Goal: Information Seeking & Learning: Learn about a topic

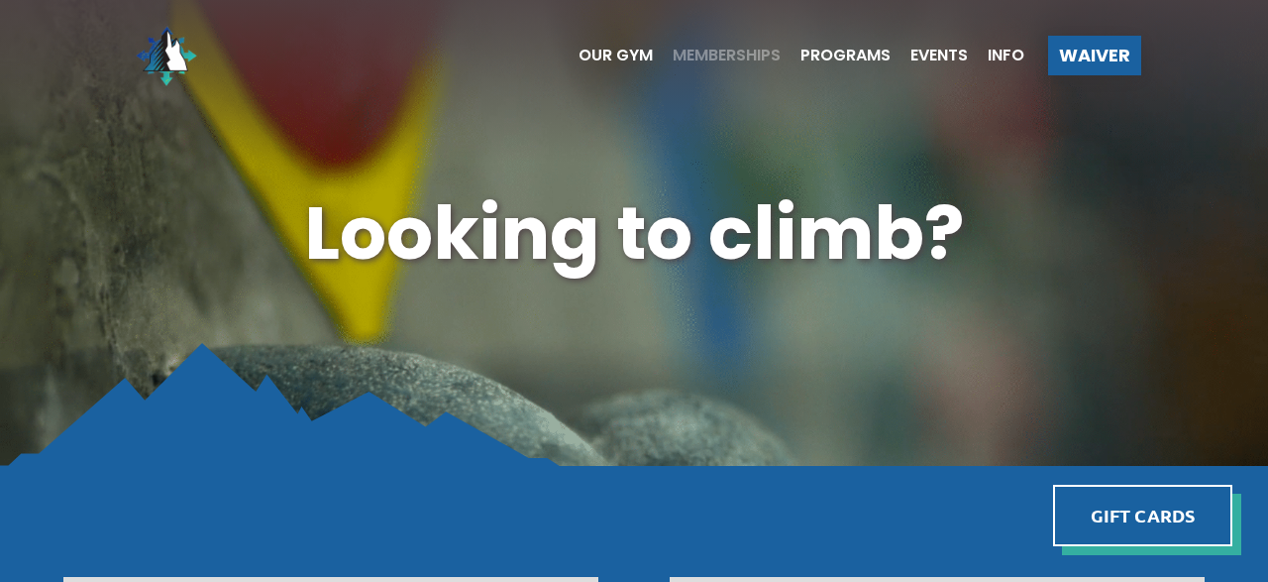
click at [689, 58] on span "Memberships" at bounding box center [727, 56] width 108 height 16
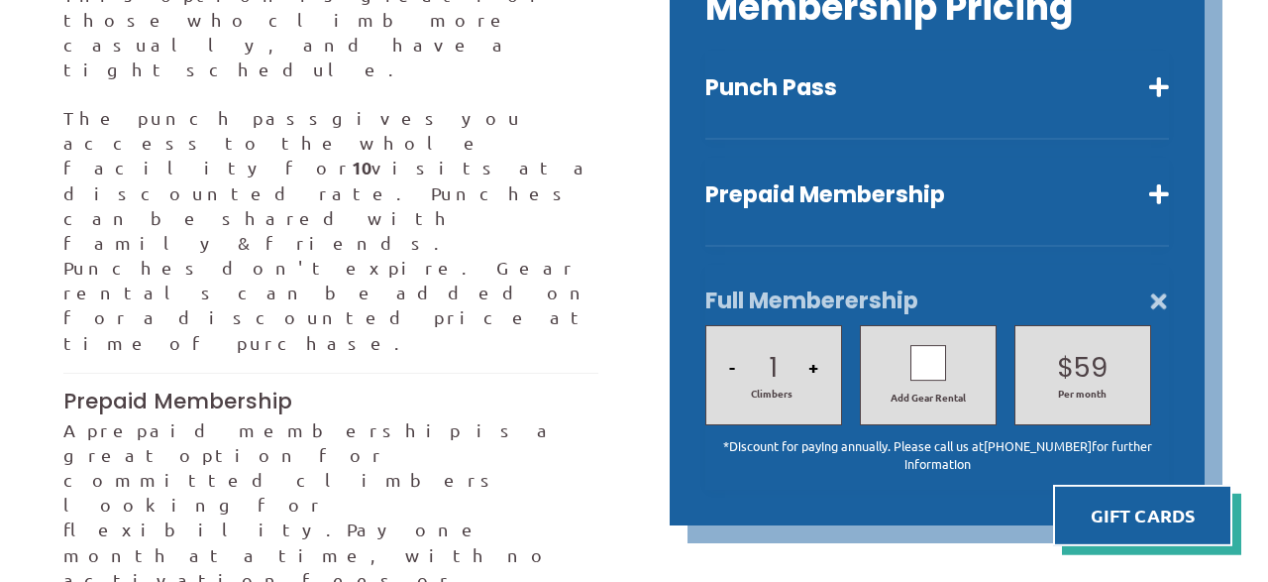
scroll to position [592, 0]
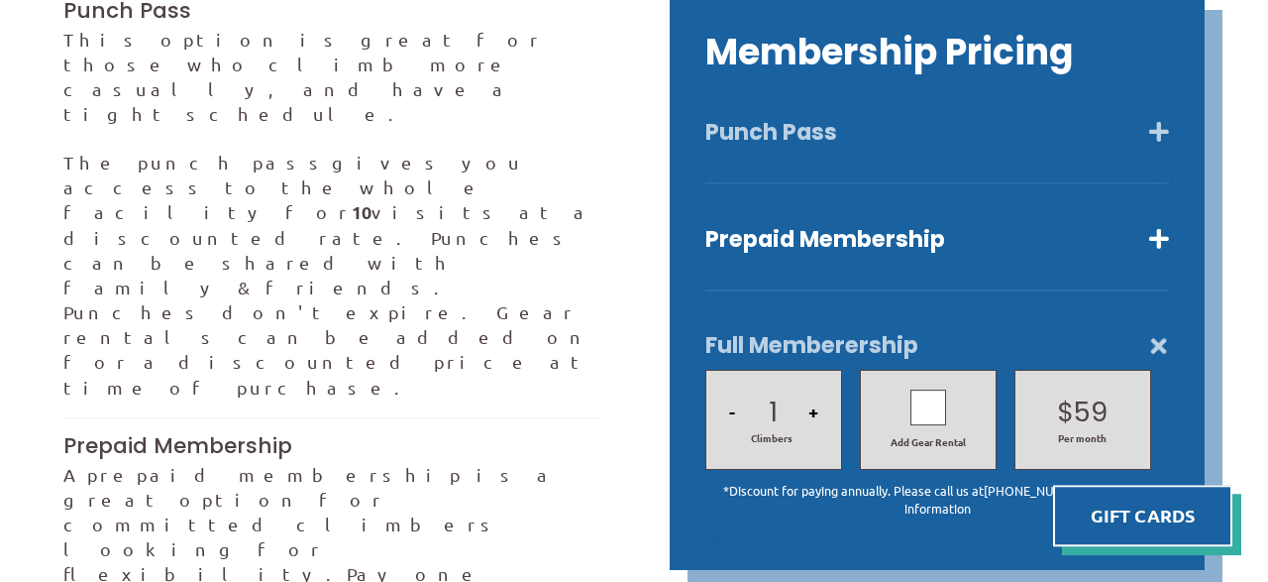
click at [1168, 118] on button "Punch Pass" at bounding box center [937, 132] width 464 height 29
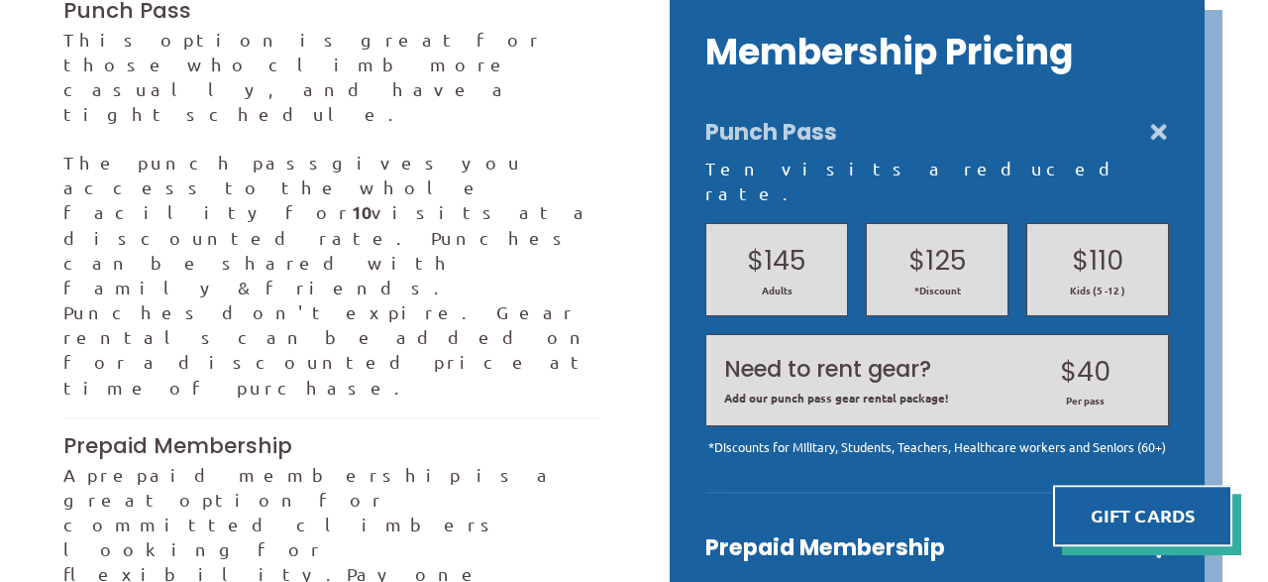
click at [930, 242] on h2 "$125" at bounding box center [937, 261] width 105 height 38
click at [302, 462] on p "A prepaid membership is a great option for committed climbers looking for flexi…" at bounding box center [330, 562] width 535 height 200
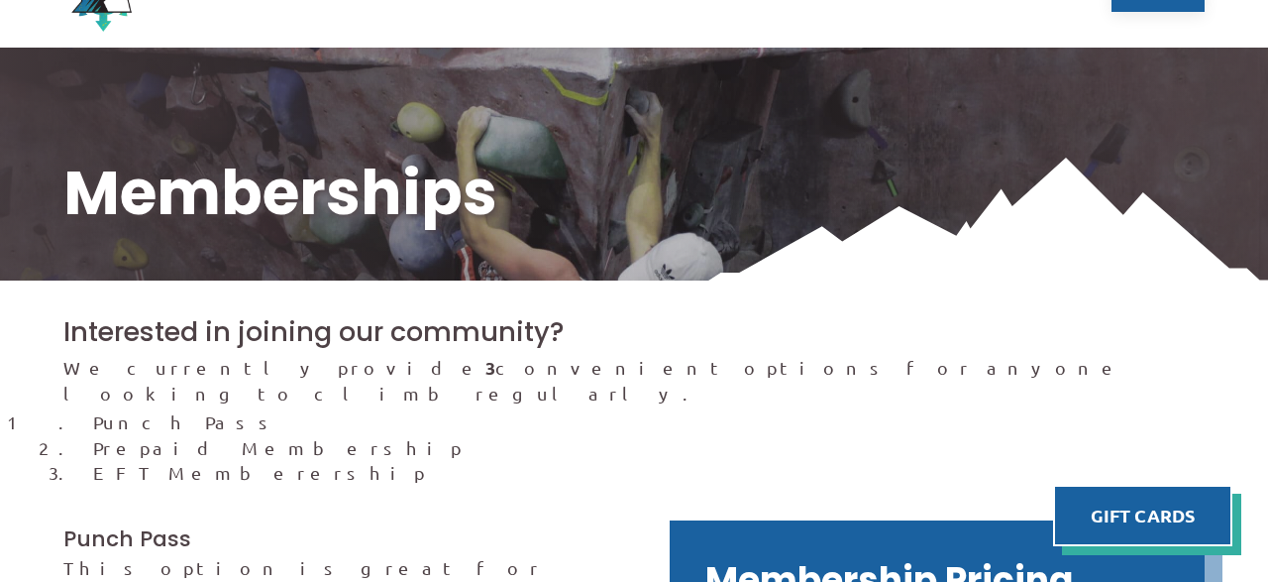
scroll to position [0, 0]
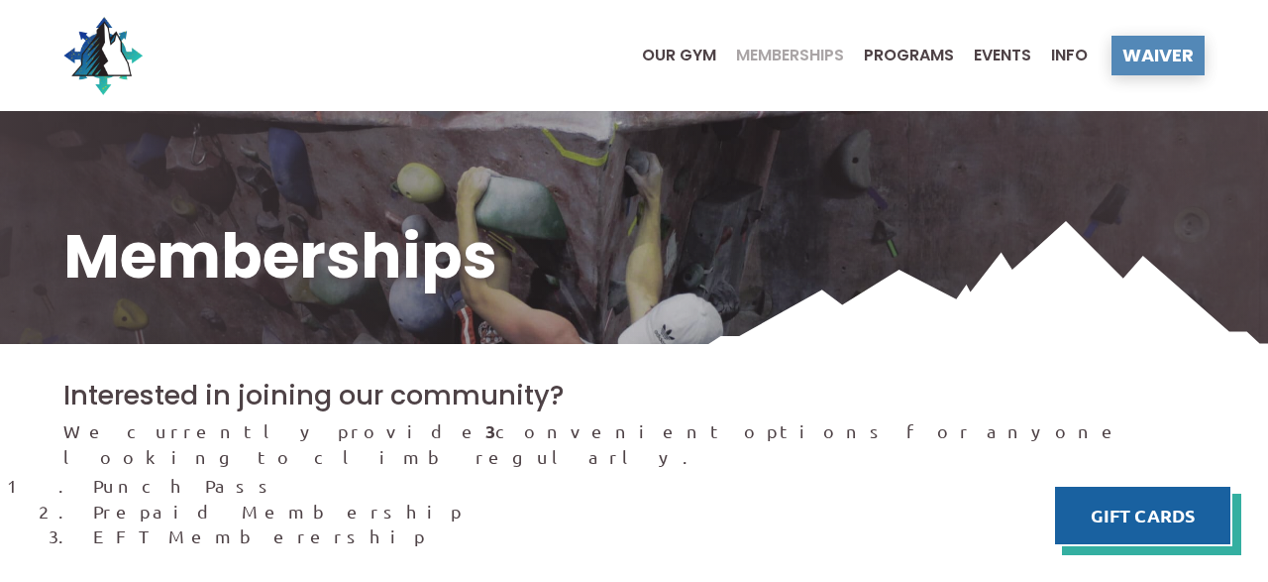
click at [1156, 69] on div "Waiver" at bounding box center [1158, 56] width 93 height 40
click at [703, 57] on span "Our Gym" at bounding box center [679, 56] width 74 height 16
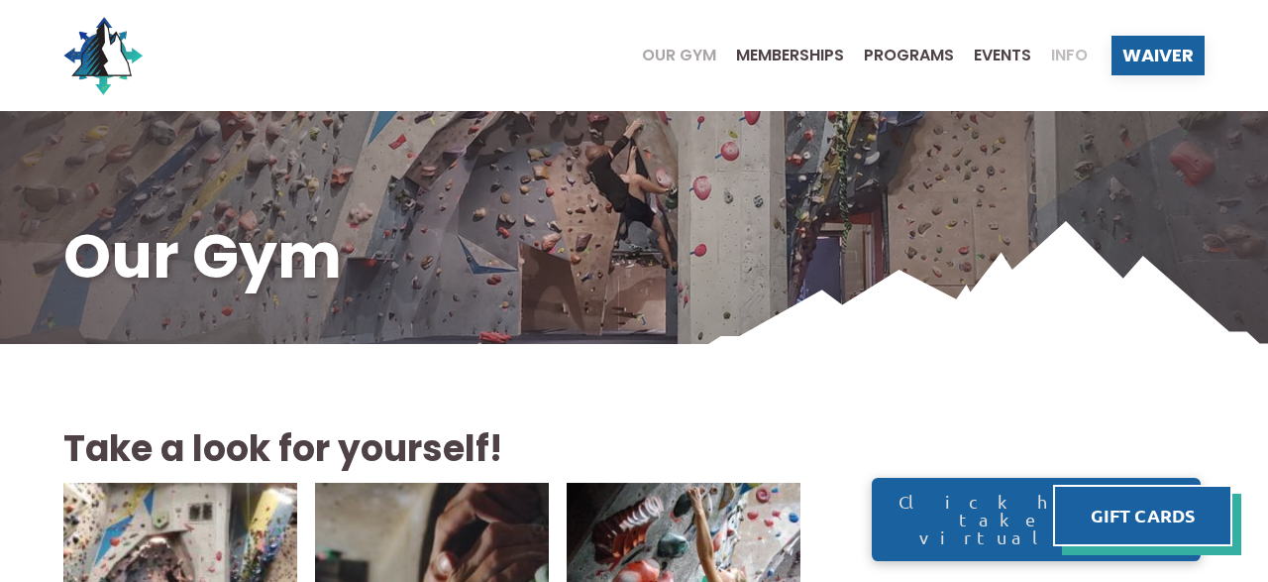
click at [1073, 52] on span "Info" at bounding box center [1069, 56] width 37 height 16
